Goal: Information Seeking & Learning: Find specific fact

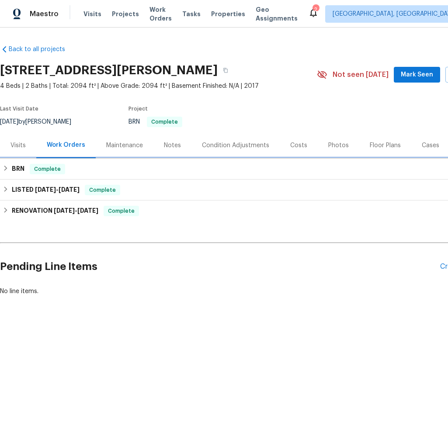
click at [22, 172] on h6 "BRN" at bounding box center [18, 169] width 13 height 10
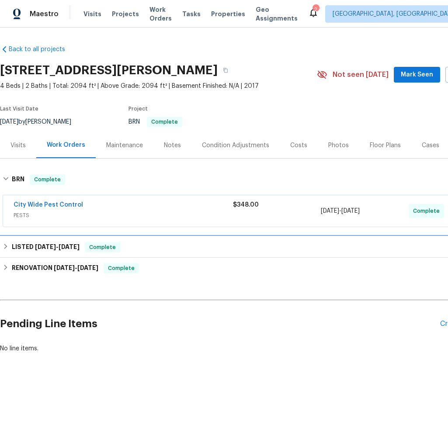
click at [29, 248] on h6 "LISTED [DATE] - [DATE]" at bounding box center [46, 247] width 68 height 10
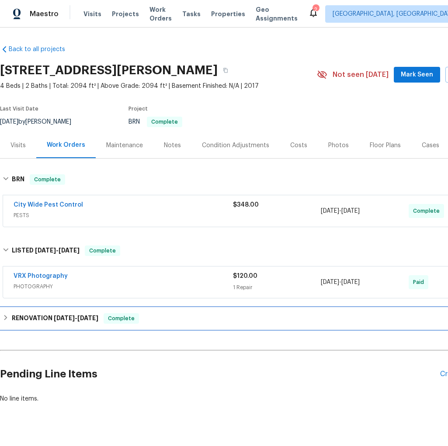
click at [46, 324] on div "RENOVATION [DATE] - [DATE] Complete" at bounding box center [247, 318] width 494 height 21
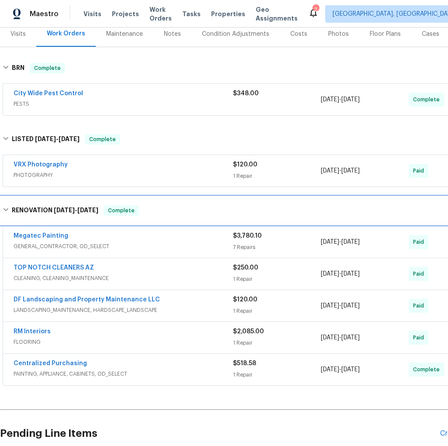
scroll to position [112, 0]
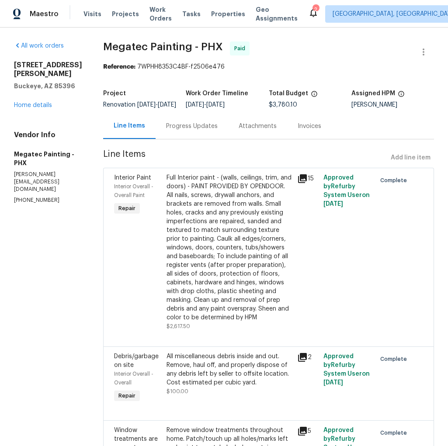
click at [242, 250] on div "Full Interior paint - (walls, ceilings, trim, and doors) - PAINT PROVIDED BY OP…" at bounding box center [230, 248] width 126 height 149
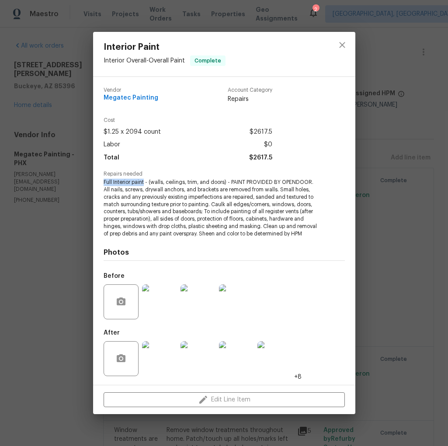
drag, startPoint x: 101, startPoint y: 182, endPoint x: 144, endPoint y: 182, distance: 42.9
click at [144, 182] on div "Vendor Megatec Painting Account Category Repairs Cost $1.25 x 2094 count $2617.…" at bounding box center [224, 231] width 262 height 308
copy span "Full Interior paint"
click at [437, 160] on div "Interior Paint Interior Overall - Overall Paint Complete Vendor Megatec Paintin…" at bounding box center [224, 223] width 448 height 446
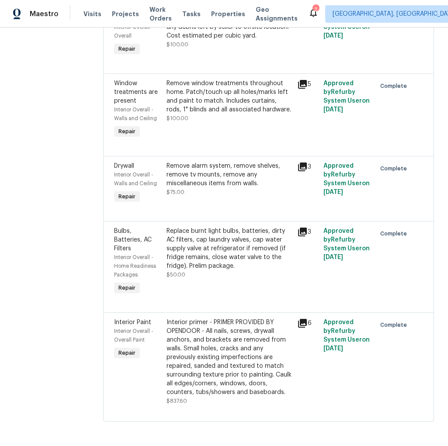
scroll to position [372, 0]
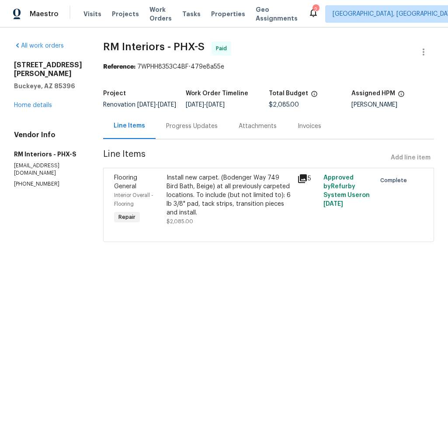
click at [167, 185] on div "Install new carpet. (Bodenger Way 749 Bird Bath, Beige) at all previously carpe…" at bounding box center [230, 196] width 126 height 44
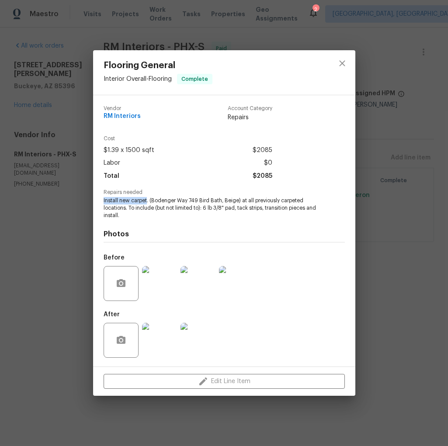
drag, startPoint x: 101, startPoint y: 202, endPoint x: 147, endPoint y: 202, distance: 45.5
click at [147, 202] on div "Vendor RM Interiors Account Category Repairs Cost $1.39 x 1500 sqft $2085 Labor…" at bounding box center [224, 231] width 262 height 272
copy span "Install new carpet"
drag, startPoint x: 241, startPoint y: 202, endPoint x: 126, endPoint y: 209, distance: 115.6
click at [126, 209] on span "Install new carpet. (Bodenger Way 749 Bird Bath, Beige) at all previously carpe…" at bounding box center [212, 208] width 217 height 22
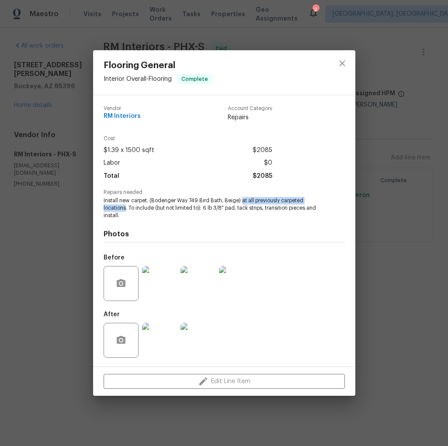
copy span "at all previously carpeted locations"
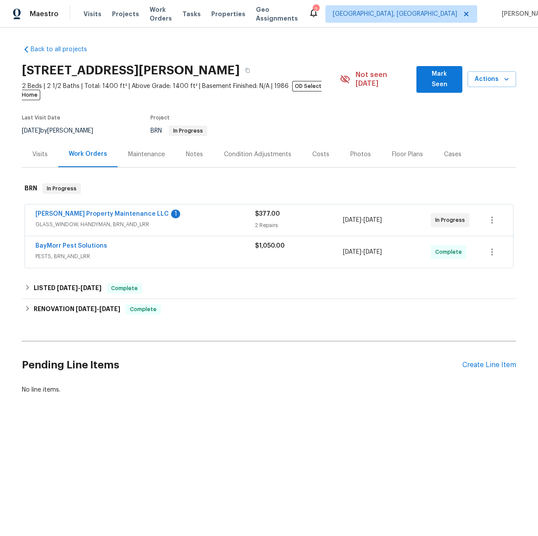
click at [172, 254] on div "BayMorr Pest Solutions PESTS, BRN_AND_LRR $1,050.00 7/28/2025 - 7/30/2025 Compl…" at bounding box center [269, 251] width 488 height 31
click at [96, 241] on span "BayMorr Pest Solutions" at bounding box center [71, 245] width 72 height 9
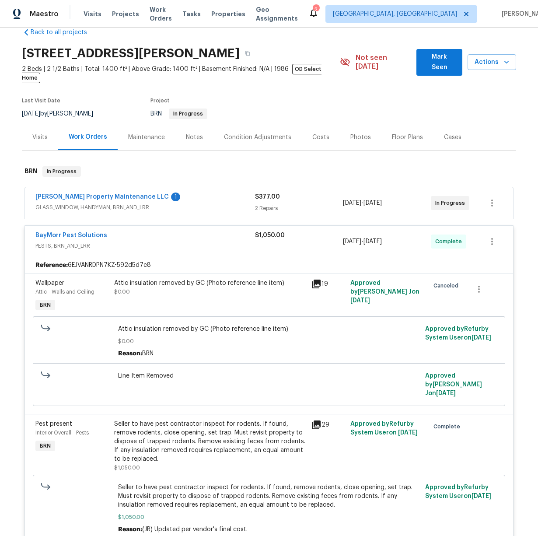
scroll to position [16, 0]
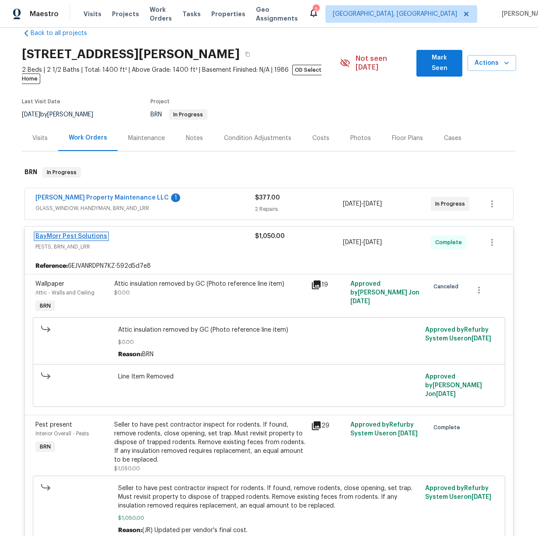
click at [59, 233] on link "BayMorr Pest Solutions" at bounding box center [71, 236] width 72 height 6
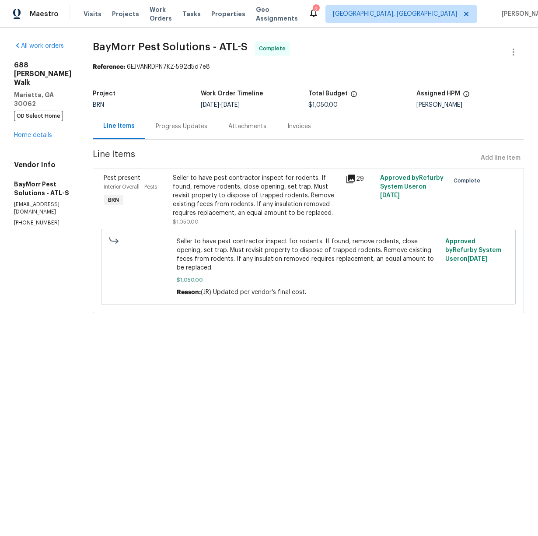
click at [307, 131] on div "Invoices" at bounding box center [299, 126] width 45 height 26
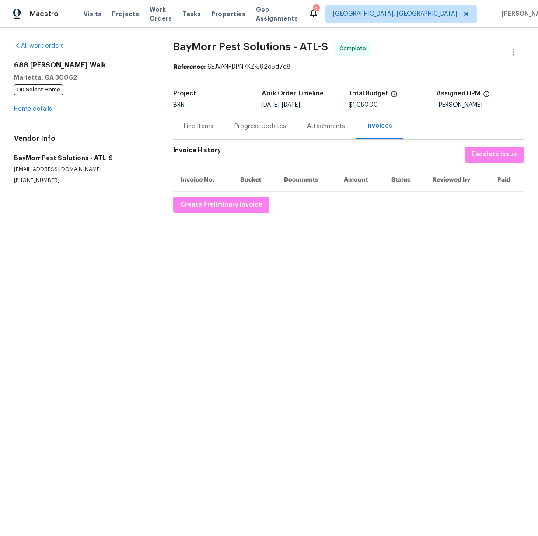
click at [202, 127] on div "Line Items" at bounding box center [199, 126] width 30 height 9
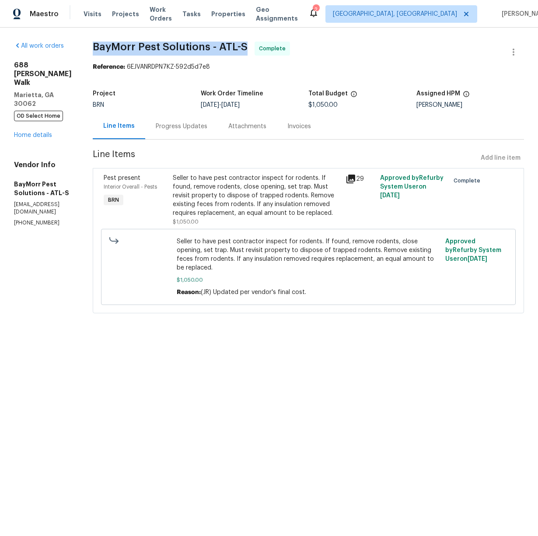
drag, startPoint x: 94, startPoint y: 47, endPoint x: 252, endPoint y: 49, distance: 158.3
click at [253, 48] on div "All work orders 688 Anderson Walk Marietta, GA 30062 OD Select Home Home detail…" at bounding box center [269, 183] width 538 height 310
copy span "BayMorr Pest Solutions - ATL-S"
click at [305, 125] on div "Invoices" at bounding box center [299, 126] width 24 height 9
